Goal: Navigation & Orientation: Find specific page/section

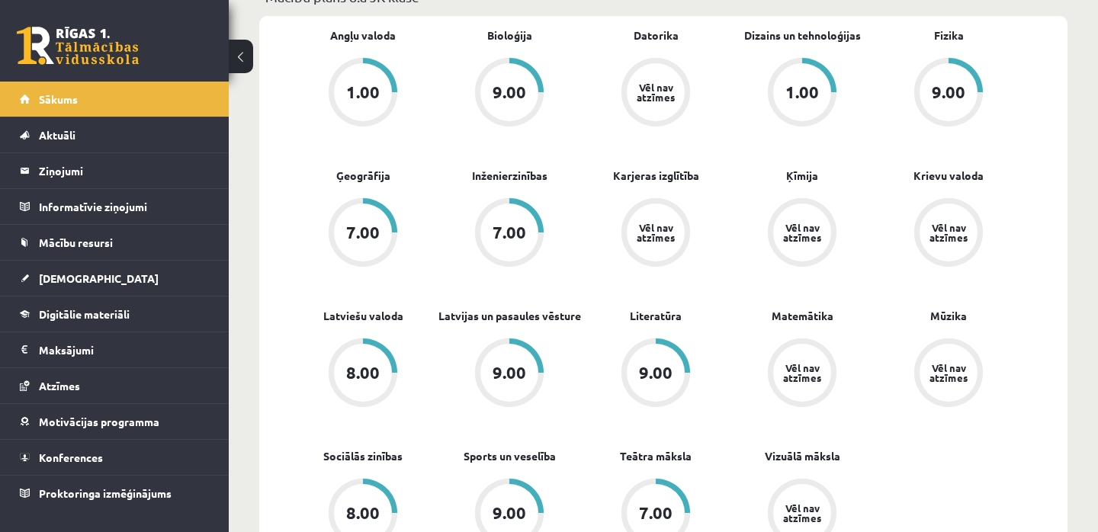
scroll to position [477, 0]
click at [51, 281] on span "[DEMOGRAPHIC_DATA]" at bounding box center [99, 279] width 120 height 14
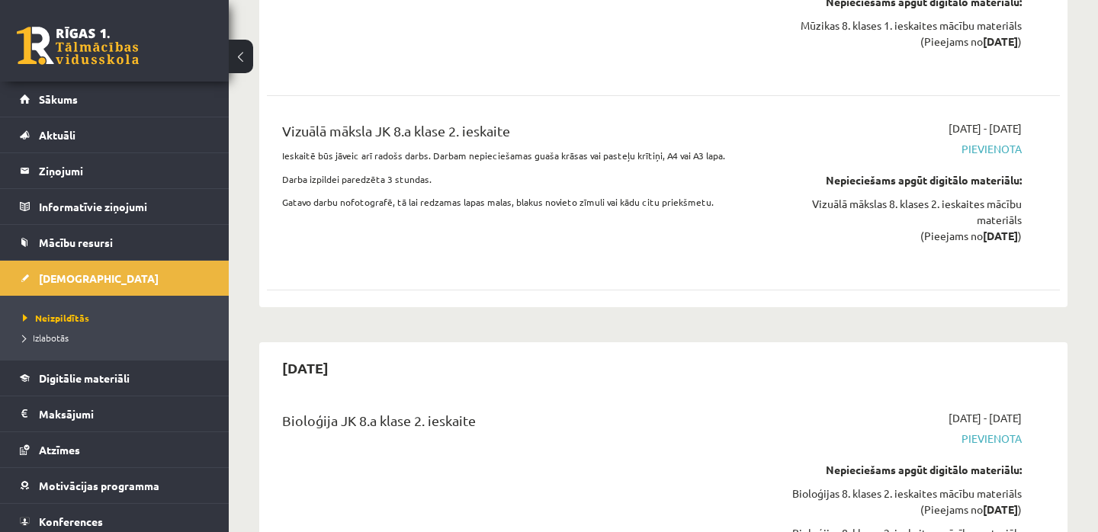
scroll to position [3544, 0]
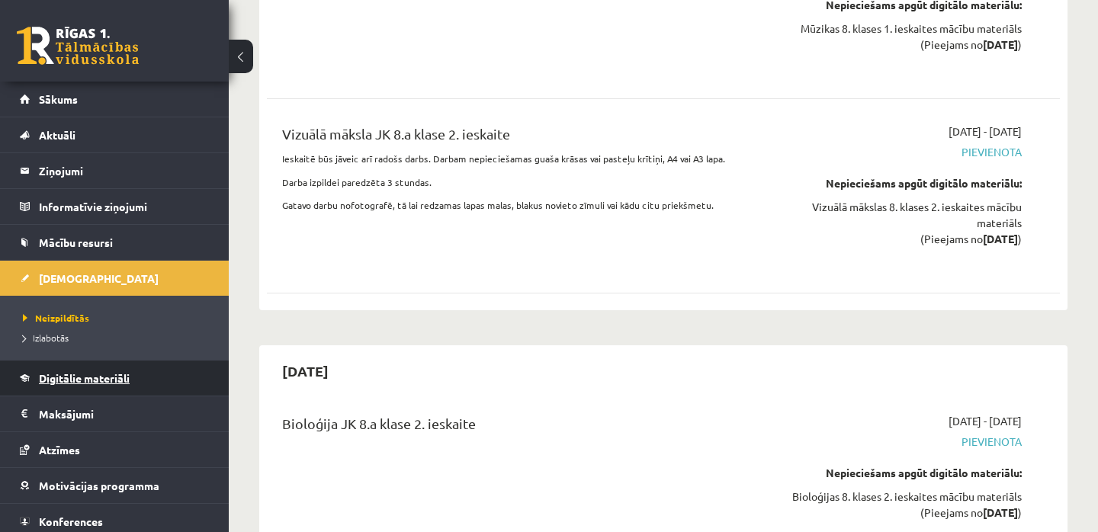
click at [40, 378] on span "Digitālie materiāli" at bounding box center [84, 378] width 91 height 14
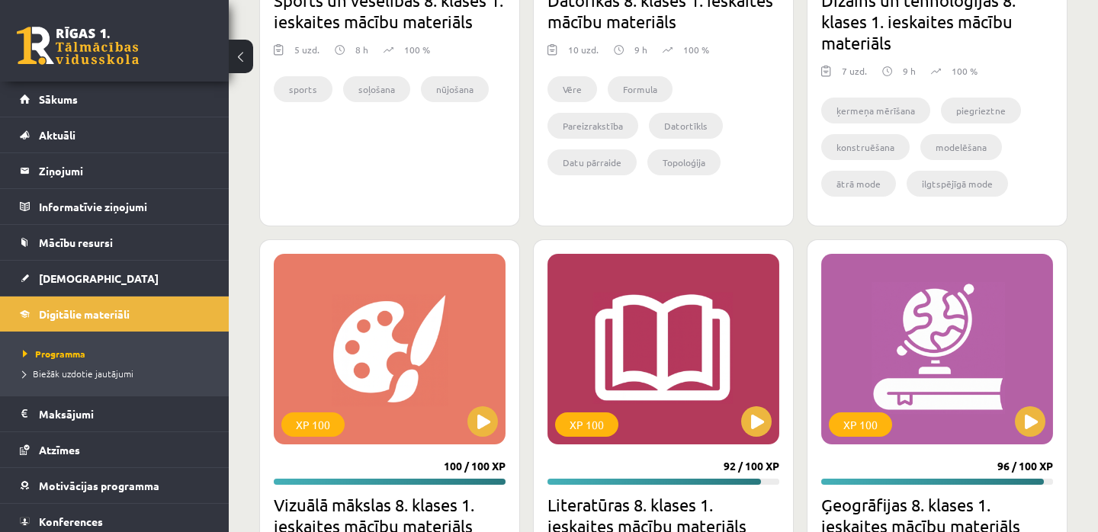
scroll to position [2611, 0]
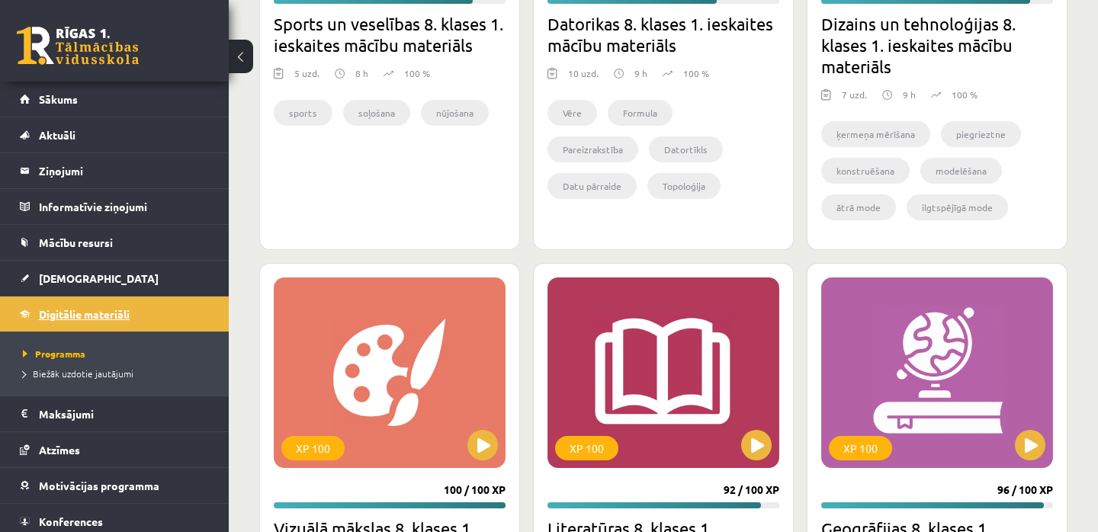
click at [72, 314] on span "Digitālie materiāli" at bounding box center [84, 314] width 91 height 14
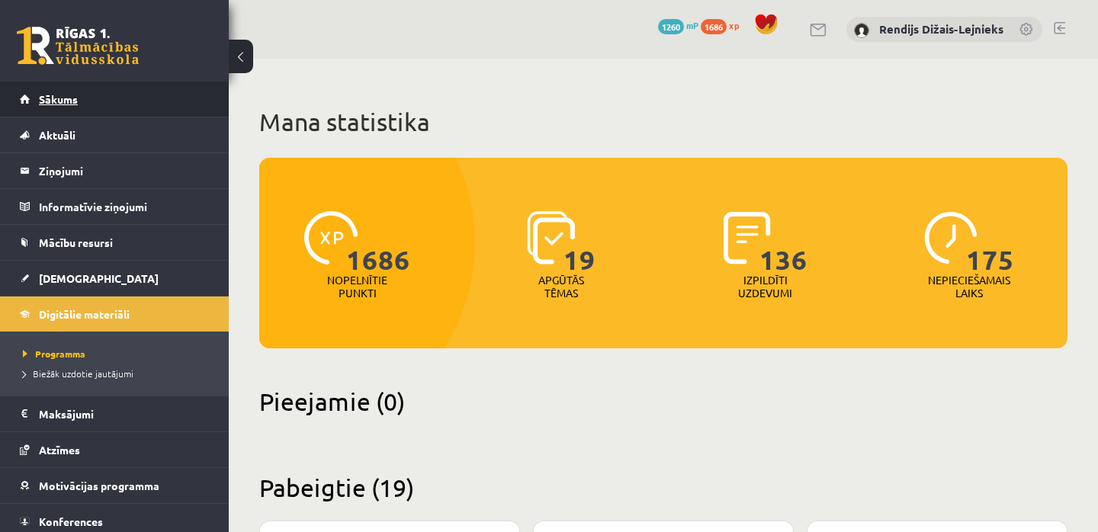
click at [62, 103] on span "Sākums" at bounding box center [58, 99] width 39 height 14
